Goal: Information Seeking & Learning: Learn about a topic

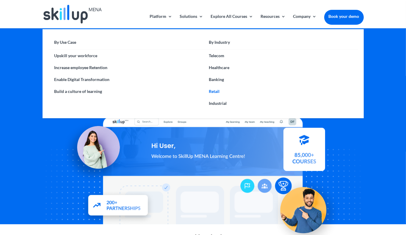
click at [212, 88] on link "Retail" at bounding box center [280, 91] width 155 height 12
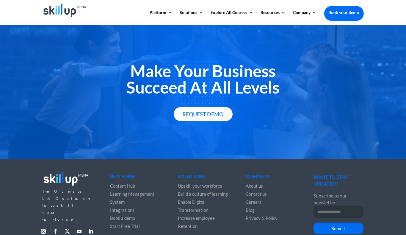
scroll to position [986, 0]
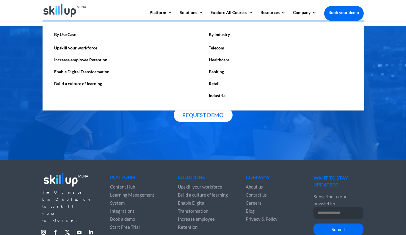
click at [214, 48] on link "Telecom" at bounding box center [280, 48] width 155 height 12
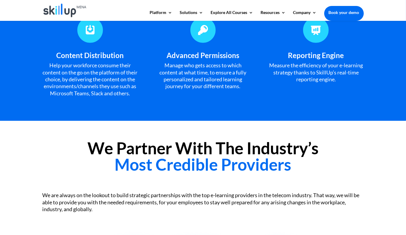
scroll to position [636, 0]
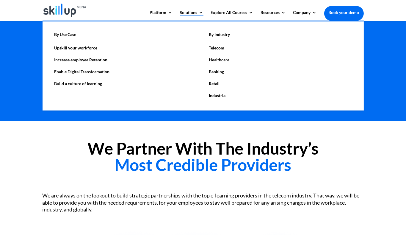
click at [191, 14] on link "Solutions" at bounding box center [192, 15] width 24 height 10
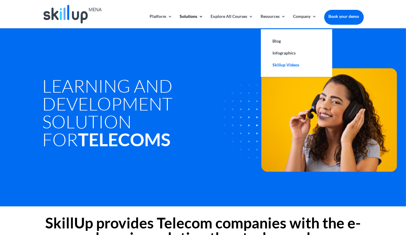
click at [284, 63] on link "Skillup Videos" at bounding box center [297, 65] width 60 height 12
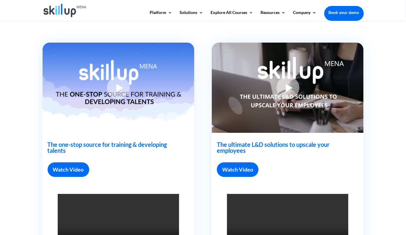
scroll to position [160, 0]
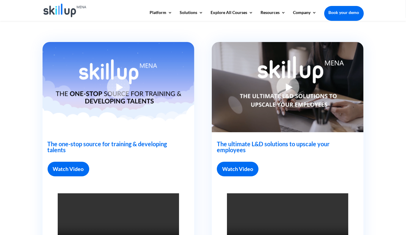
click at [73, 169] on link "Watch Video" at bounding box center [69, 169] width 42 height 15
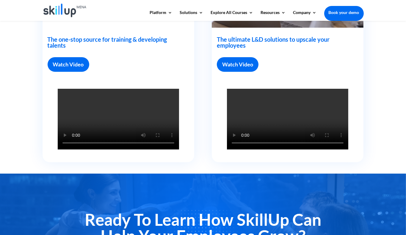
scroll to position [262, 0]
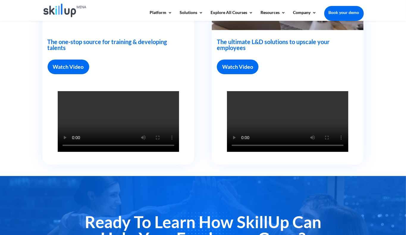
click at [96, 113] on video at bounding box center [118, 121] width 121 height 61
click at [67, 70] on link "Watch Video" at bounding box center [69, 67] width 42 height 15
click at [234, 65] on link "Watch Video" at bounding box center [238, 67] width 42 height 15
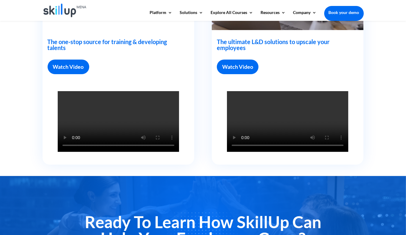
click at [234, 65] on link "Watch Video" at bounding box center [238, 67] width 42 height 15
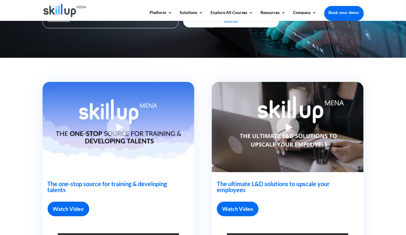
scroll to position [0, 0]
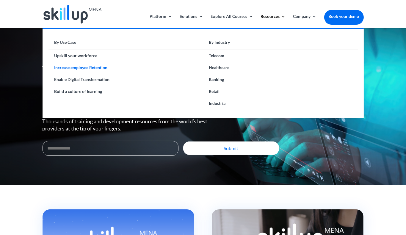
click at [82, 66] on link "Increase employee Retention" at bounding box center [126, 68] width 155 height 12
